Goal: Navigation & Orientation: Find specific page/section

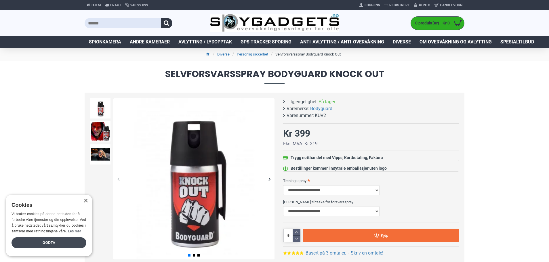
click at [59, 246] on div "Godta" at bounding box center [49, 242] width 75 height 11
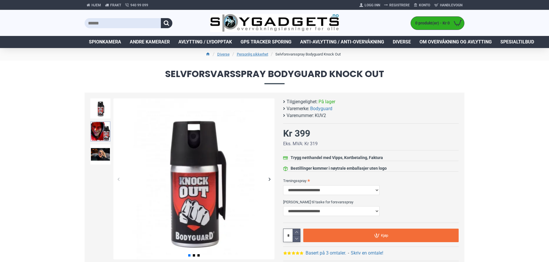
click at [95, 134] on img at bounding box center [100, 131] width 20 height 20
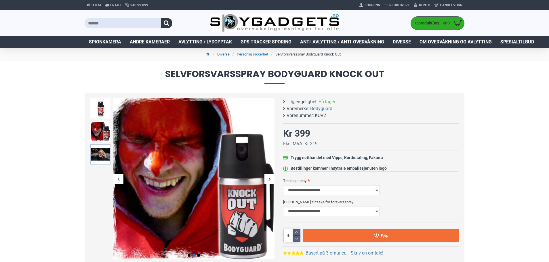
click at [97, 148] on img at bounding box center [100, 154] width 20 height 20
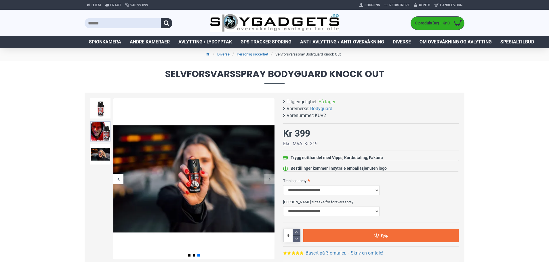
click at [97, 131] on img at bounding box center [100, 131] width 20 height 20
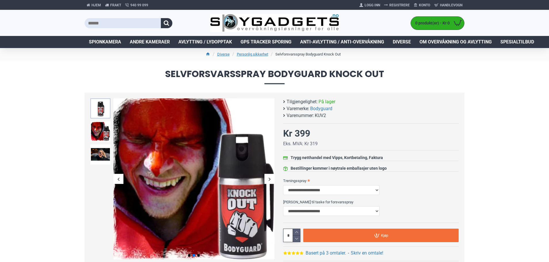
click at [100, 108] on img at bounding box center [100, 108] width 20 height 20
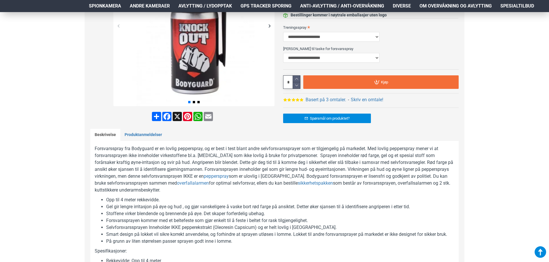
scroll to position [58, 0]
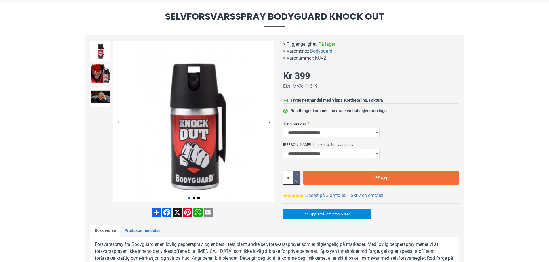
click at [268, 120] on div "Next slide" at bounding box center [269, 121] width 10 height 10
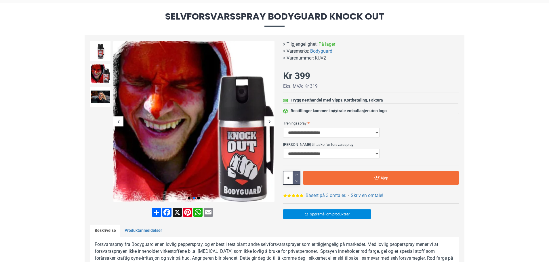
click at [270, 121] on div "Next slide" at bounding box center [269, 121] width 10 height 10
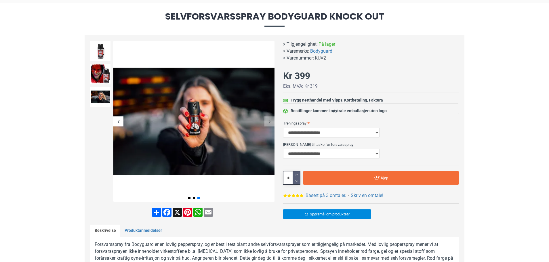
click at [120, 120] on div "Previous slide" at bounding box center [118, 121] width 10 height 10
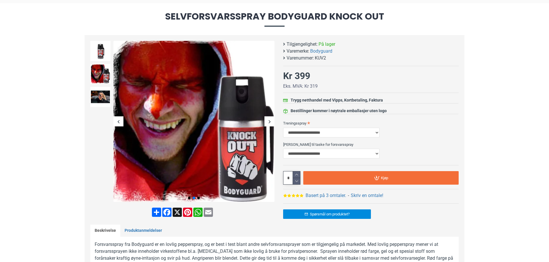
click at [117, 120] on div "Previous slide" at bounding box center [118, 121] width 10 height 10
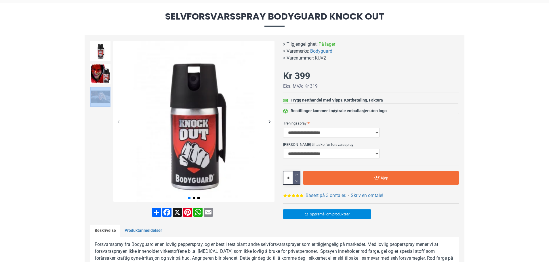
click at [96, 101] on img at bounding box center [100, 97] width 20 height 20
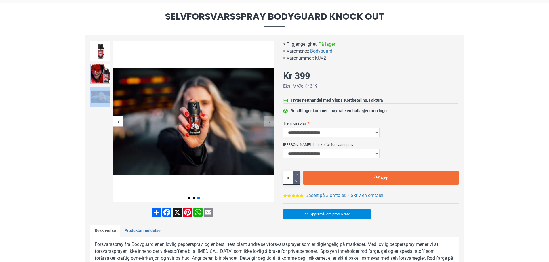
click at [103, 74] on img at bounding box center [100, 74] width 20 height 20
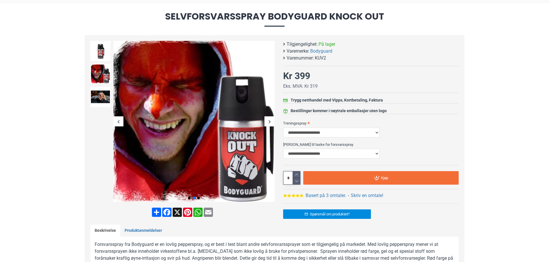
click at [99, 52] on img at bounding box center [100, 51] width 20 height 20
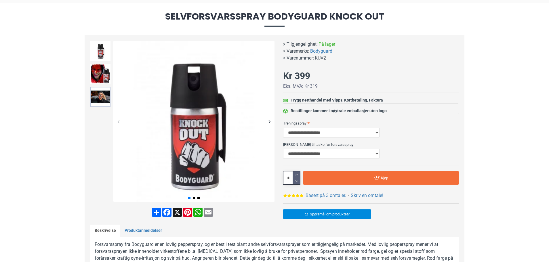
click at [100, 99] on img at bounding box center [100, 97] width 20 height 20
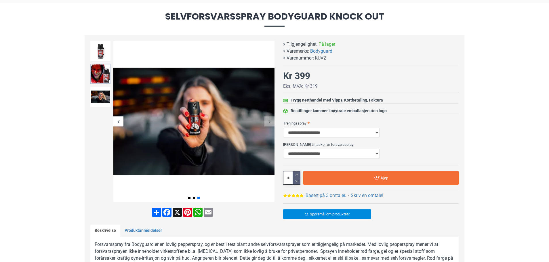
click at [101, 71] on img at bounding box center [100, 74] width 20 height 20
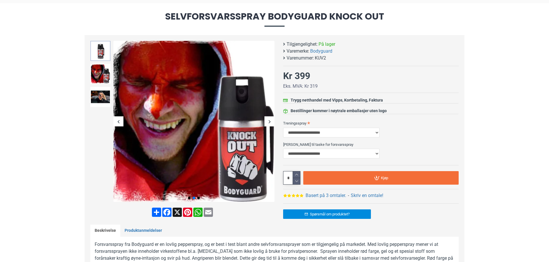
click at [102, 53] on img at bounding box center [100, 51] width 20 height 20
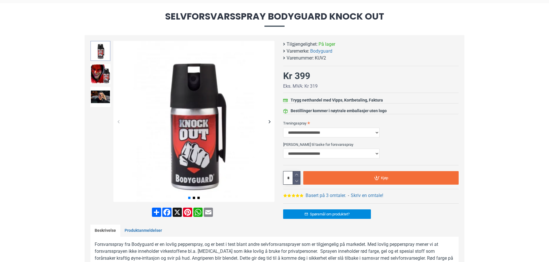
click at [99, 50] on img at bounding box center [100, 51] width 20 height 20
click at [100, 69] on img at bounding box center [100, 74] width 20 height 20
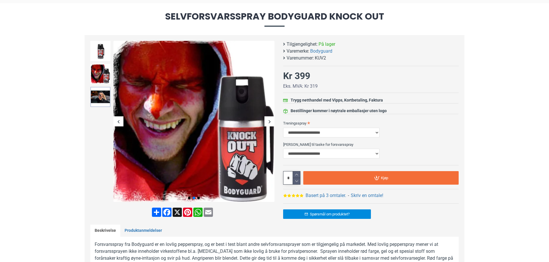
click at [101, 88] on img at bounding box center [100, 97] width 20 height 20
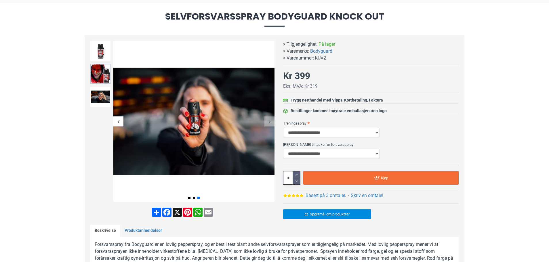
click at [100, 74] on img at bounding box center [100, 74] width 20 height 20
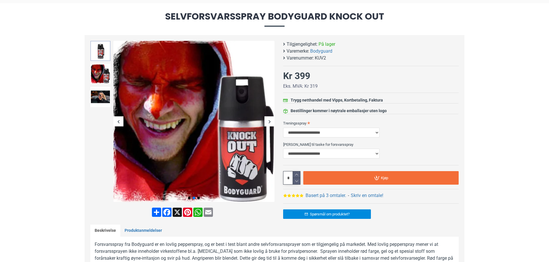
click at [100, 50] on img at bounding box center [100, 51] width 20 height 20
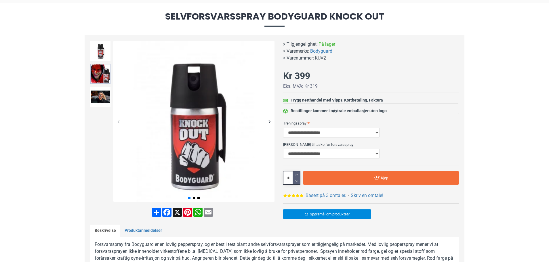
click at [100, 73] on img at bounding box center [100, 74] width 20 height 20
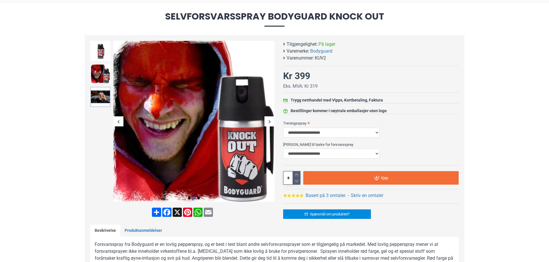
click at [100, 94] on img at bounding box center [100, 97] width 20 height 20
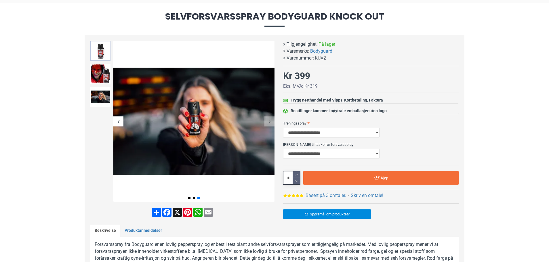
click at [100, 47] on img at bounding box center [100, 51] width 20 height 20
